Goal: Task Accomplishment & Management: Complete application form

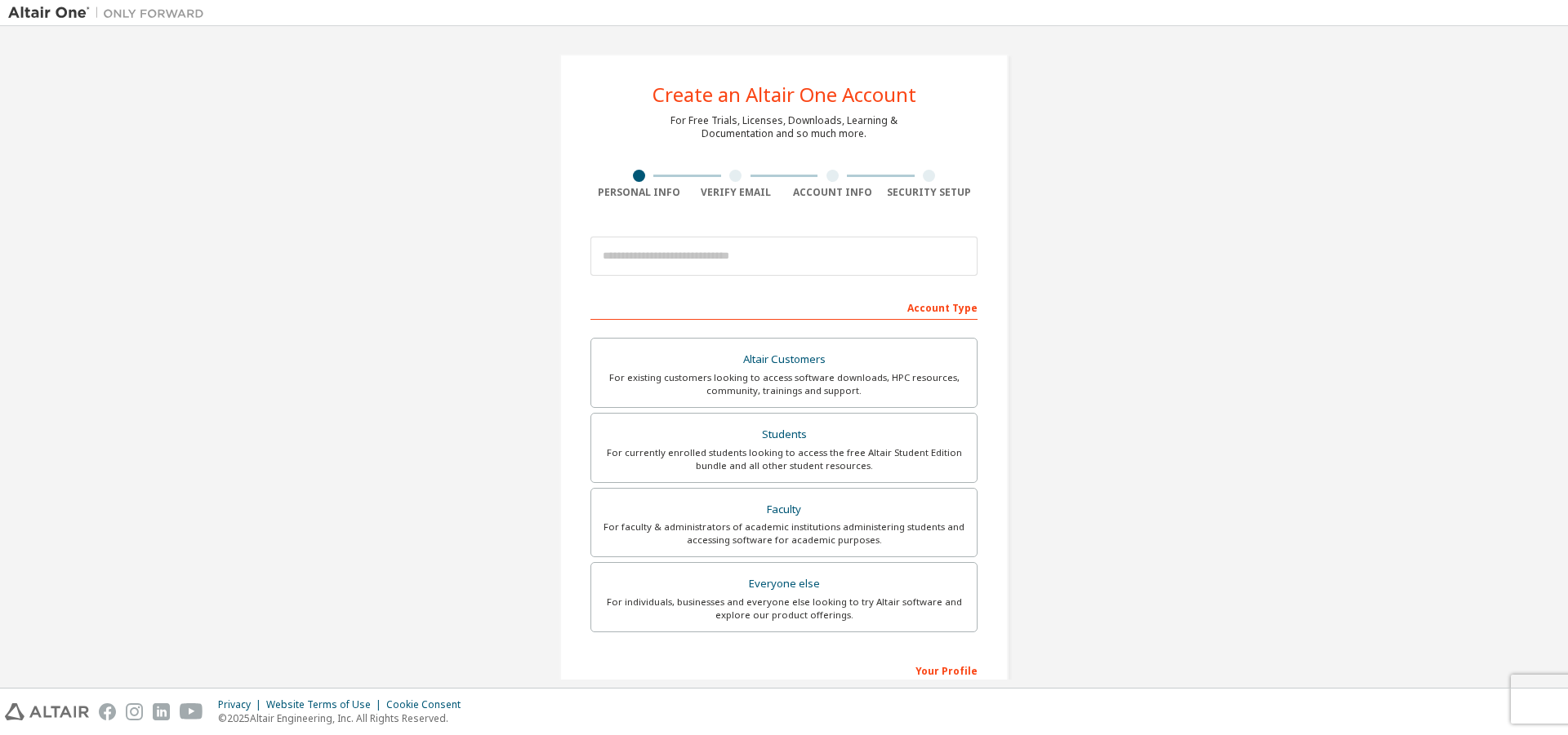
drag, startPoint x: 826, startPoint y: 101, endPoint x: 641, endPoint y: 98, distance: 185.0
click at [825, 101] on div "Create an Altair One Account" at bounding box center [784, 94] width 264 height 20
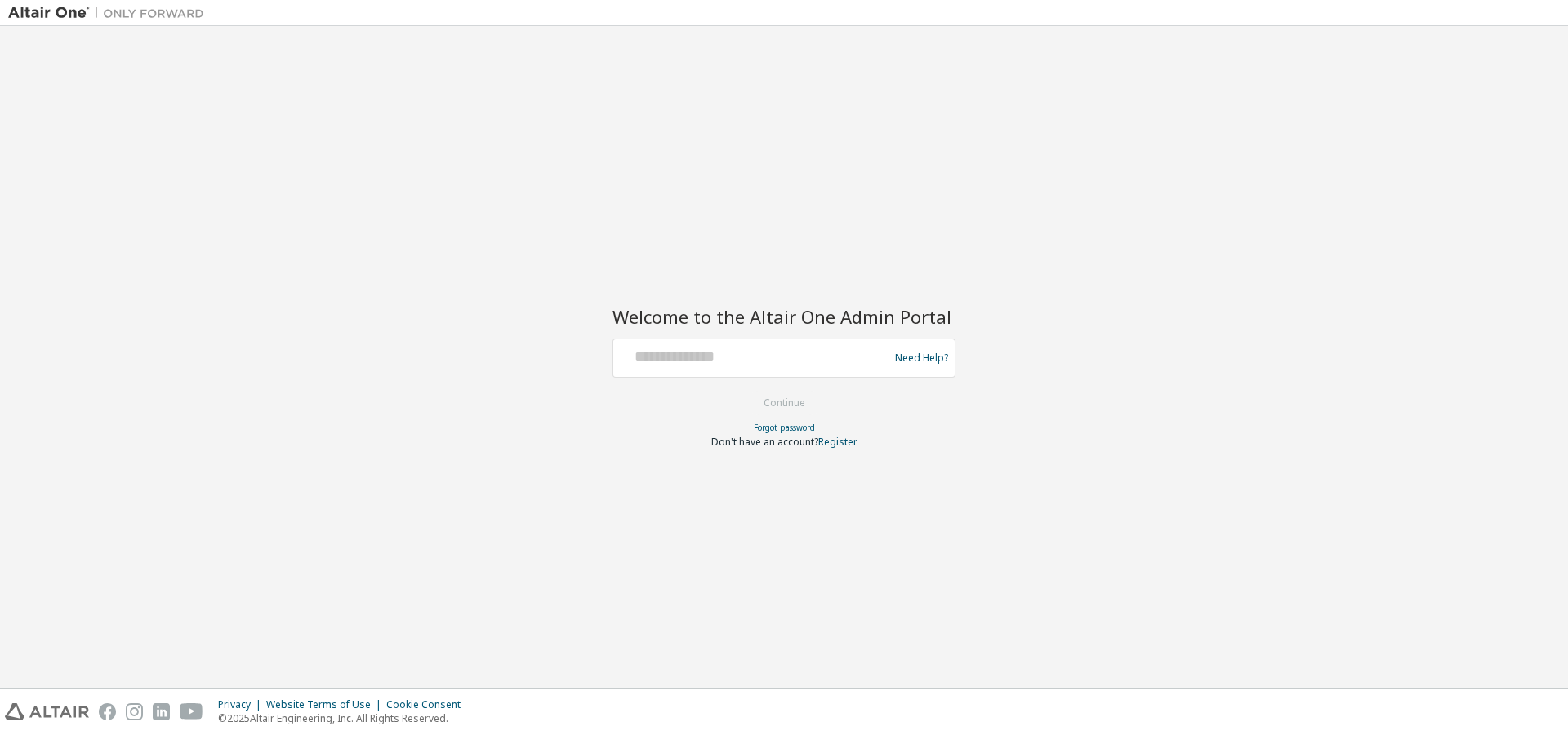
click at [45, 14] on img at bounding box center [111, 12] width 204 height 16
